Goal: Task Accomplishment & Management: Use online tool/utility

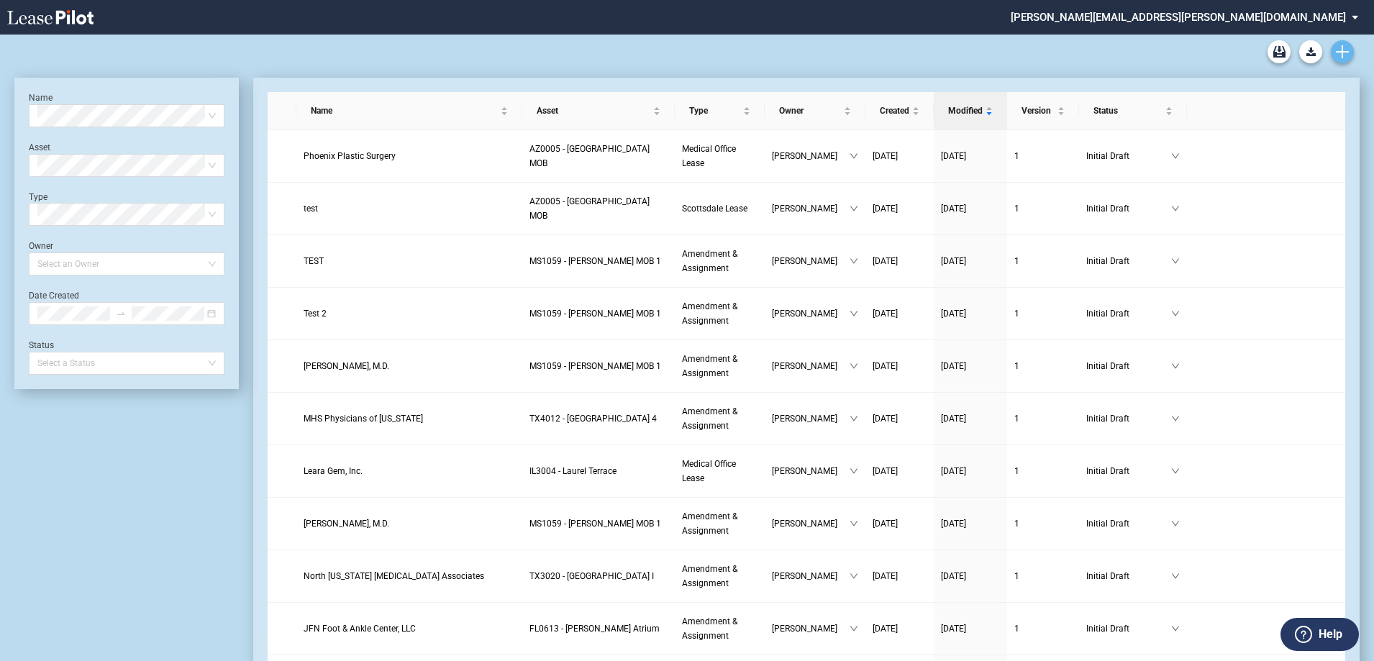
click at [1348, 47] on icon "Create new document" at bounding box center [1342, 51] width 13 height 13
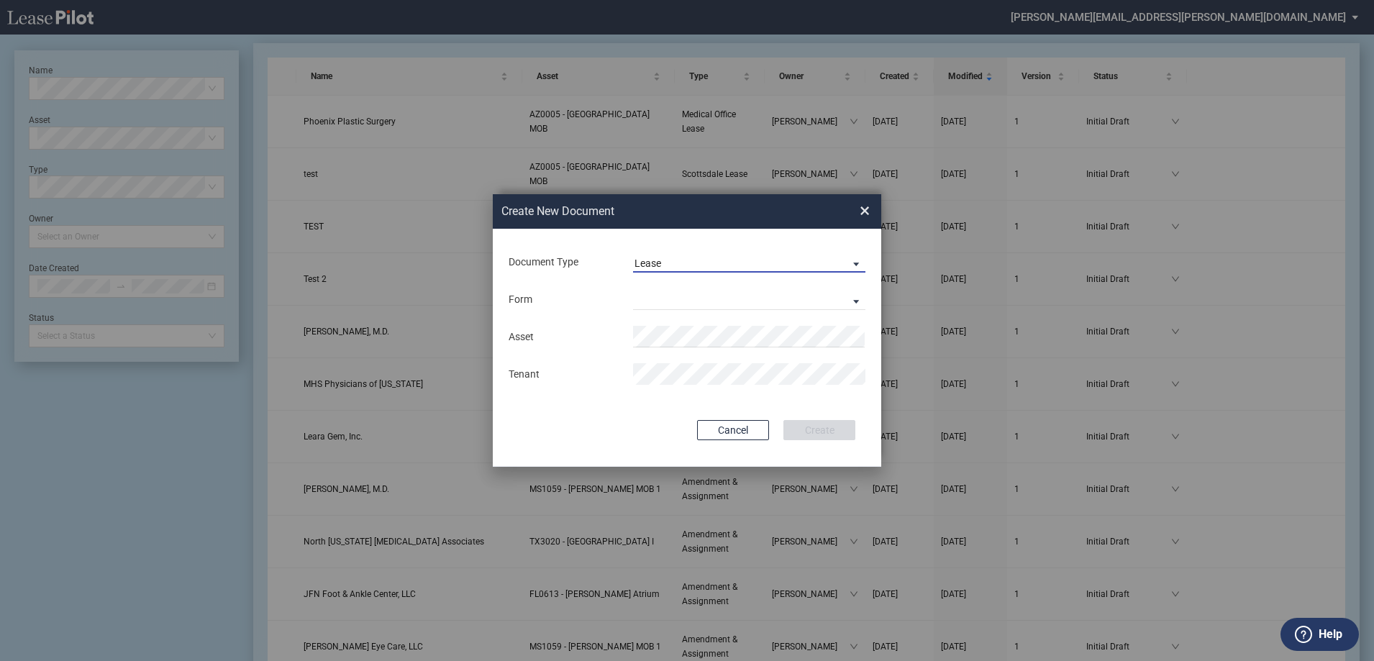
click at [684, 268] on span "Lease" at bounding box center [737, 264] width 206 height 14
click at [684, 304] on div "Amendment" at bounding box center [665, 298] width 62 height 16
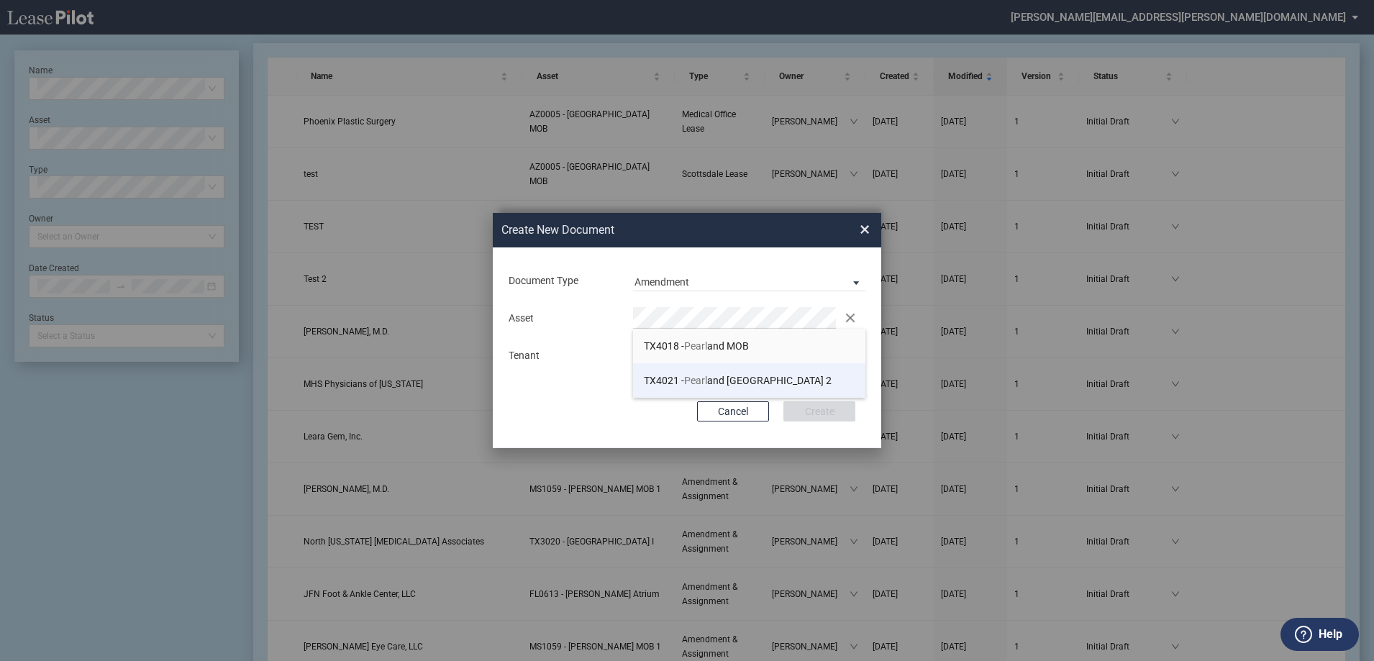
click at [713, 379] on span "TX4021 - [GEOGRAPHIC_DATA] 2" at bounding box center [738, 381] width 188 height 12
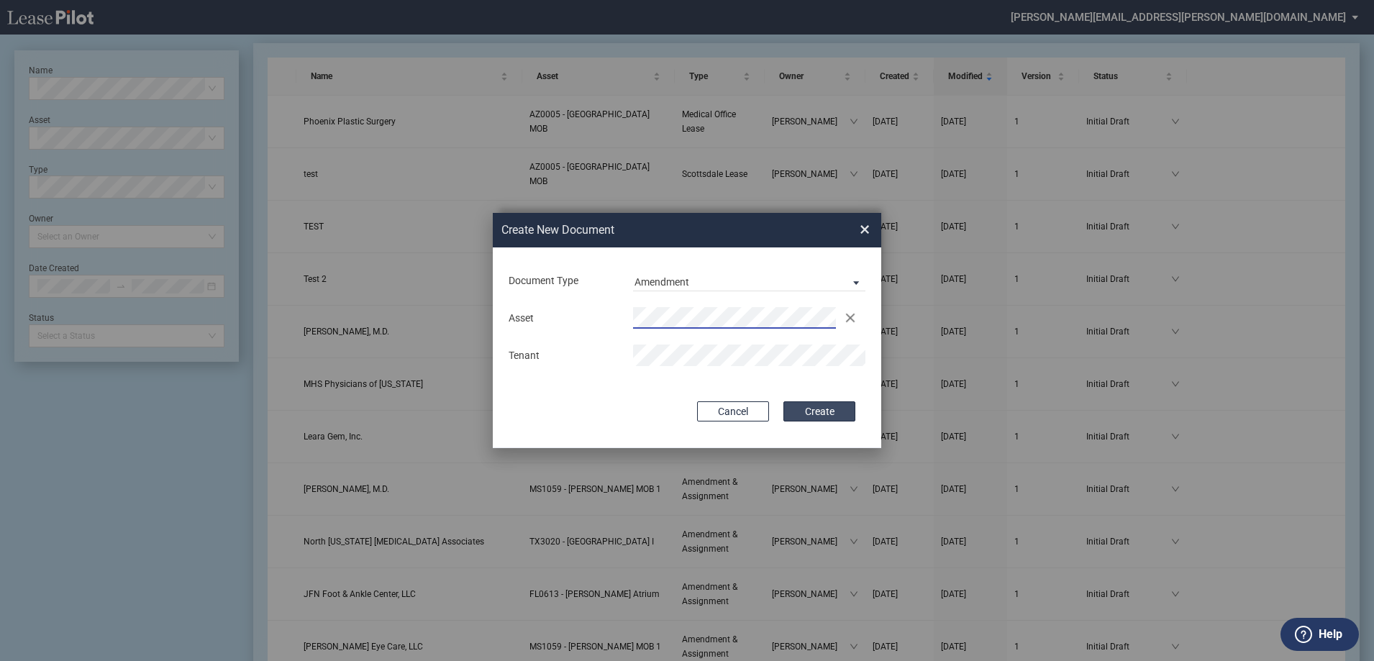
click at [786, 411] on button "Create" at bounding box center [819, 411] width 72 height 20
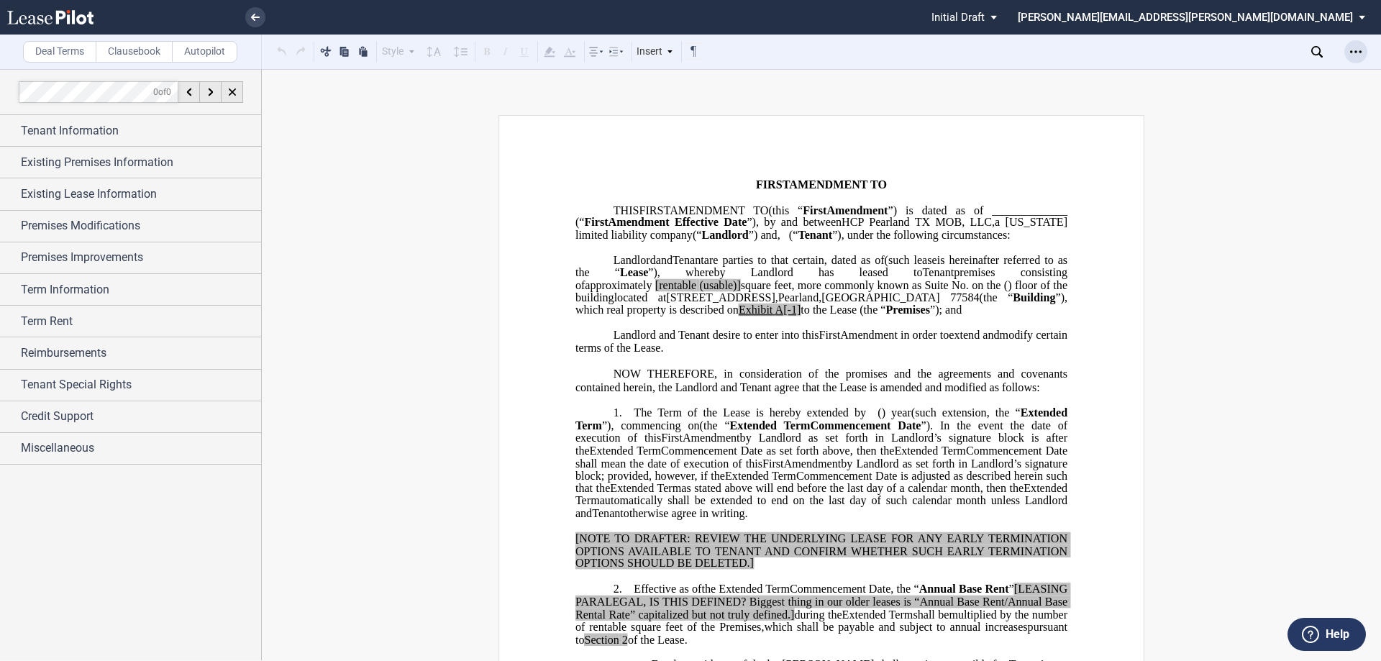
click at [1349, 54] on div "Open Lease options menu" at bounding box center [1355, 51] width 23 height 23
click at [1323, 72] on div "Download" at bounding box center [1272, 77] width 175 height 12
click at [29, 266] on span "Premises Improvements" at bounding box center [82, 257] width 122 height 17
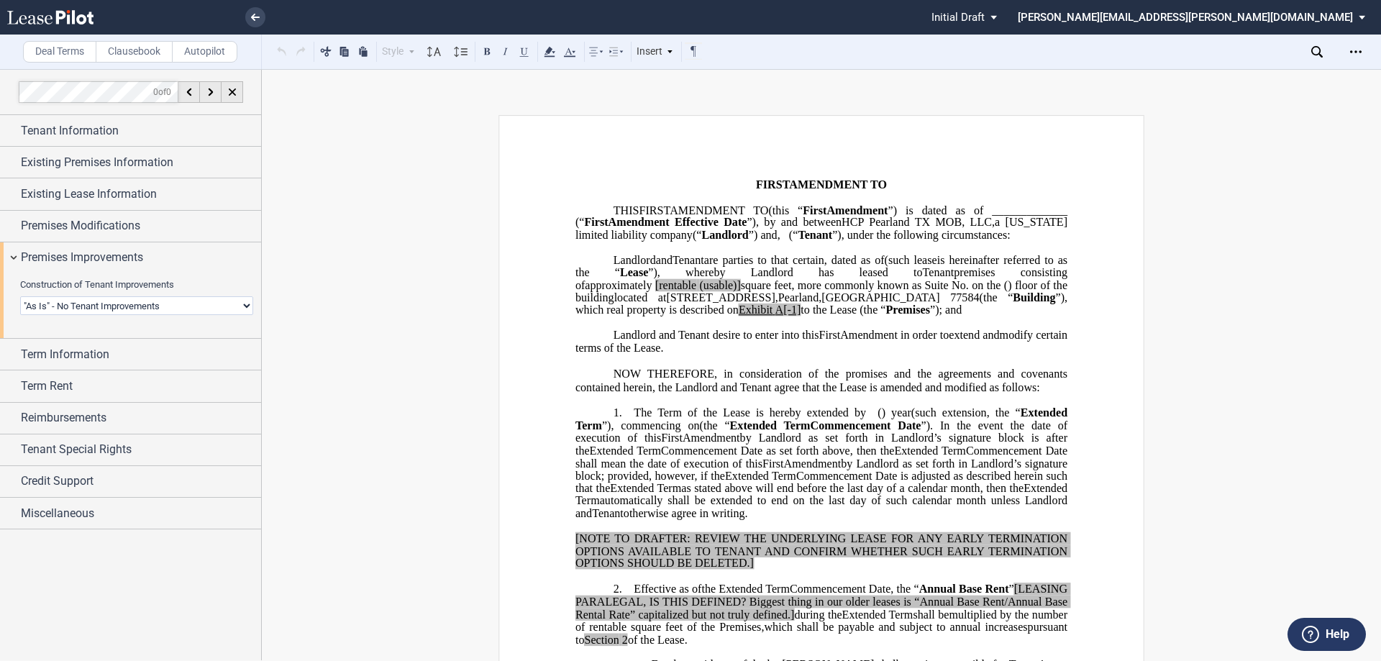
drag, startPoint x: 56, startPoint y: 305, endPoint x: 59, endPoint y: 314, distance: 9.8
click at [56, 305] on select "Landlord Constructs Tenant Improvements Tenant Constructs Tenant Improvements "…" at bounding box center [136, 305] width 233 height 19
select select "tenant"
click at [20, 296] on select "Landlord Constructs Tenant Improvements Tenant Constructs Tenant Improvements "…" at bounding box center [136, 305] width 233 height 19
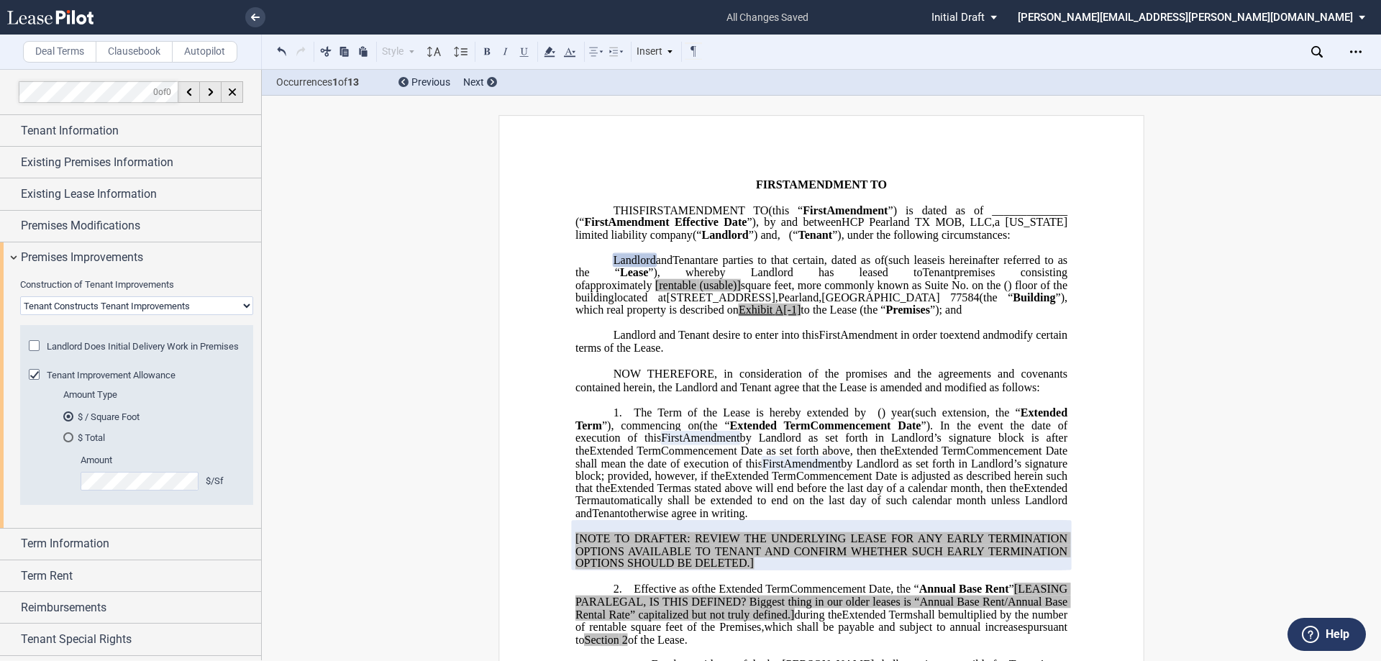
click at [68, 442] on div "$ Total" at bounding box center [68, 437] width 10 height 10
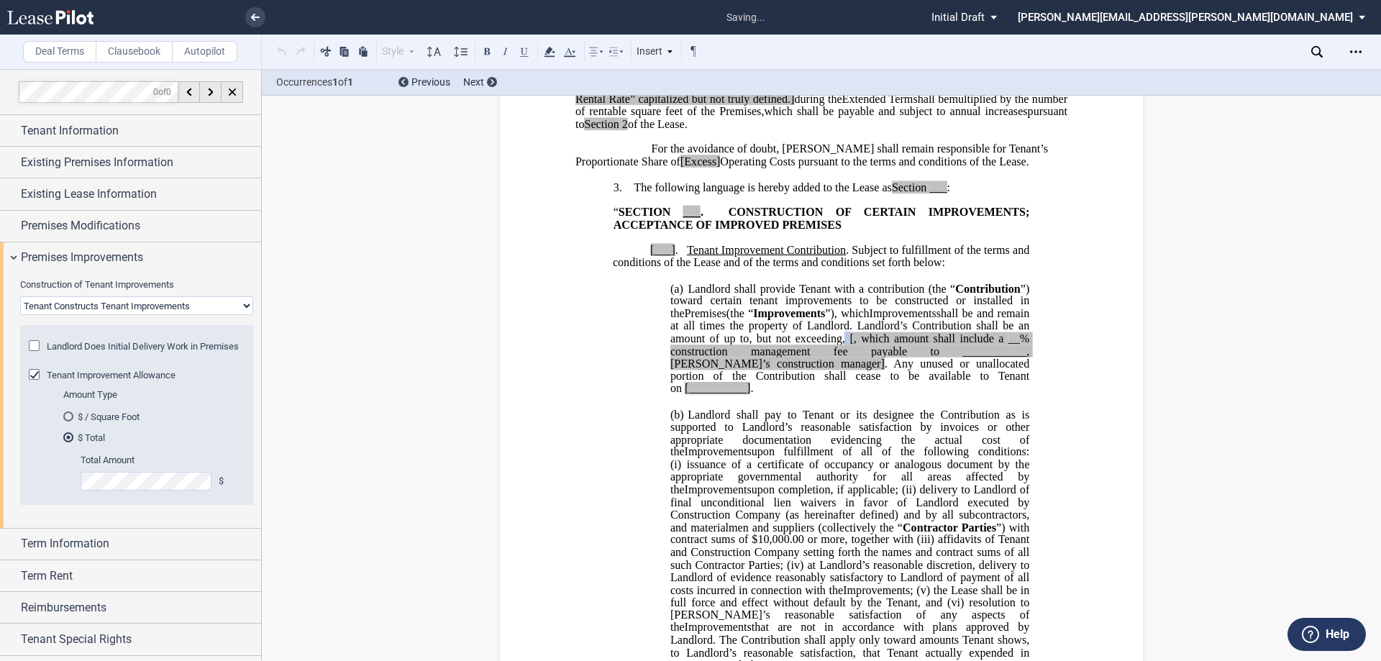
scroll to position [572, 0]
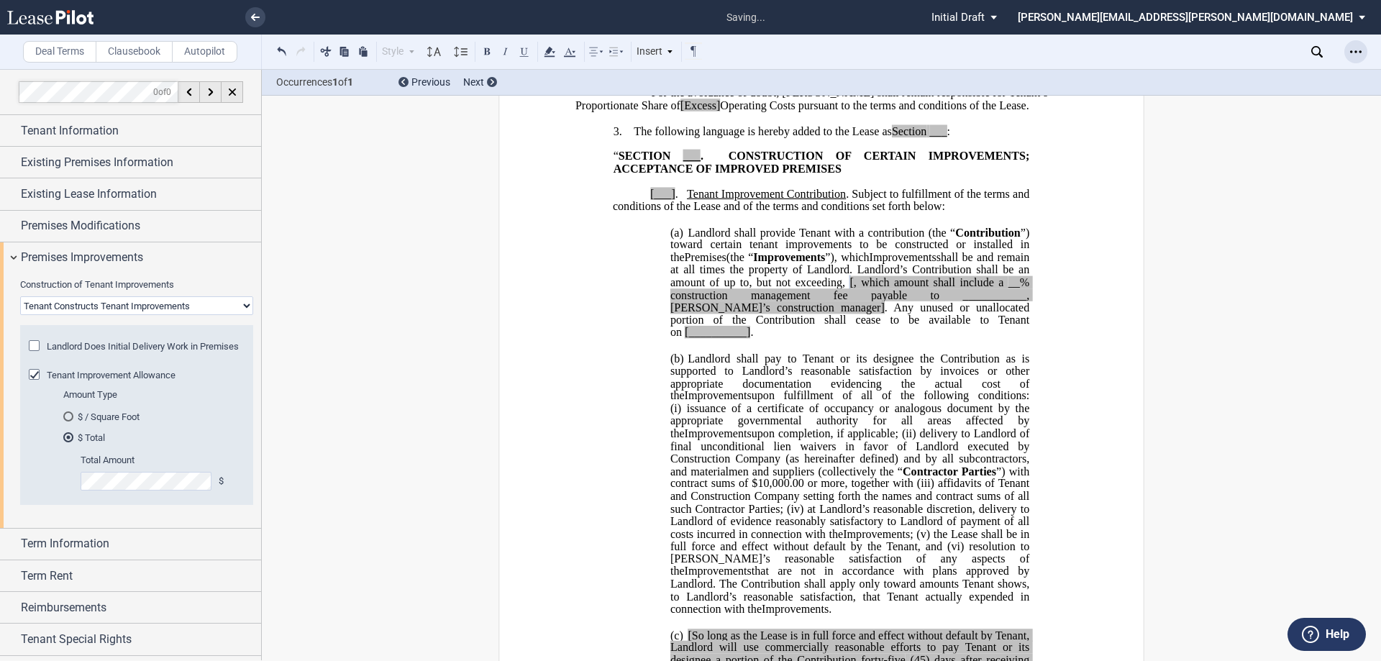
click at [1365, 58] on div "Open Lease options menu" at bounding box center [1355, 51] width 23 height 23
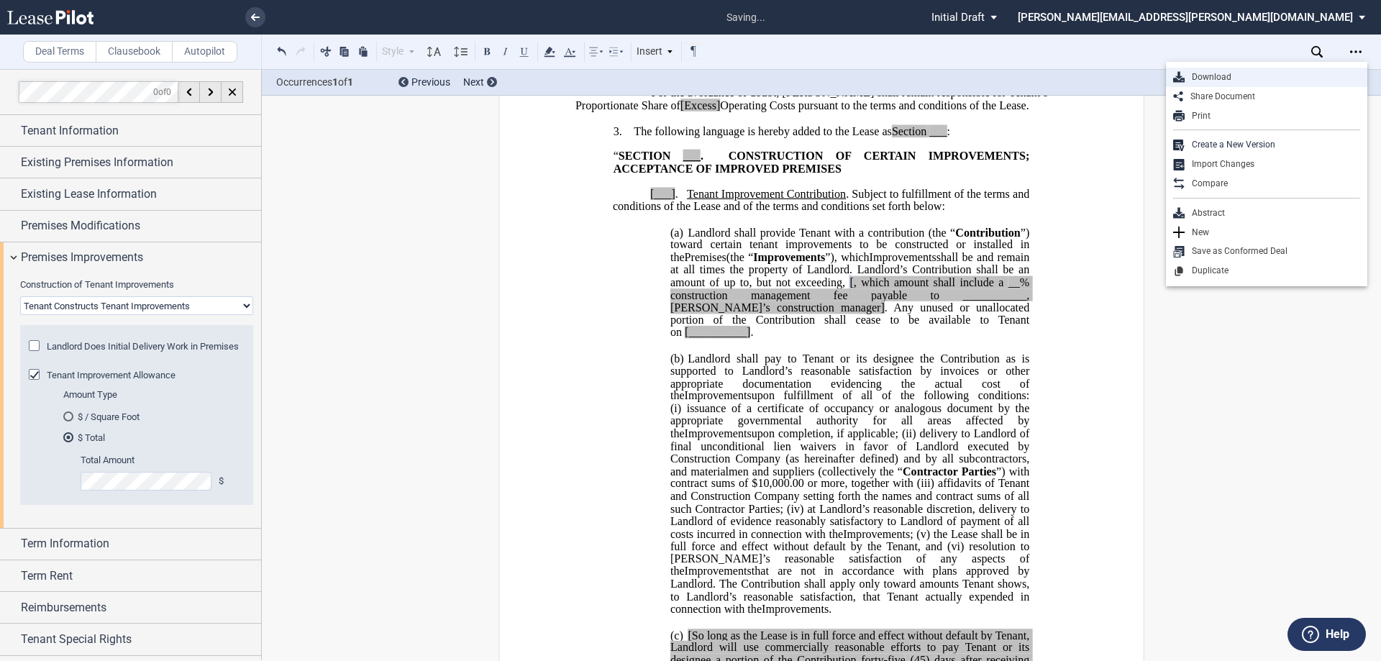
click at [1324, 81] on div "Download" at bounding box center [1272, 77] width 175 height 12
